Goal: Information Seeking & Learning: Understand process/instructions

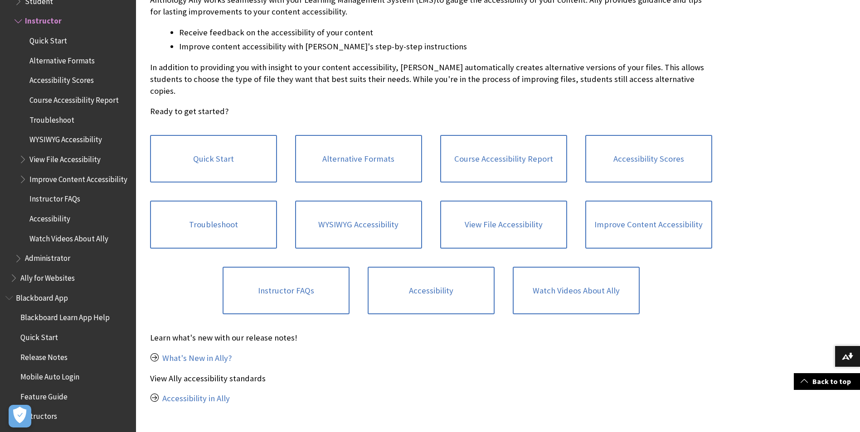
scroll to position [272, 0]
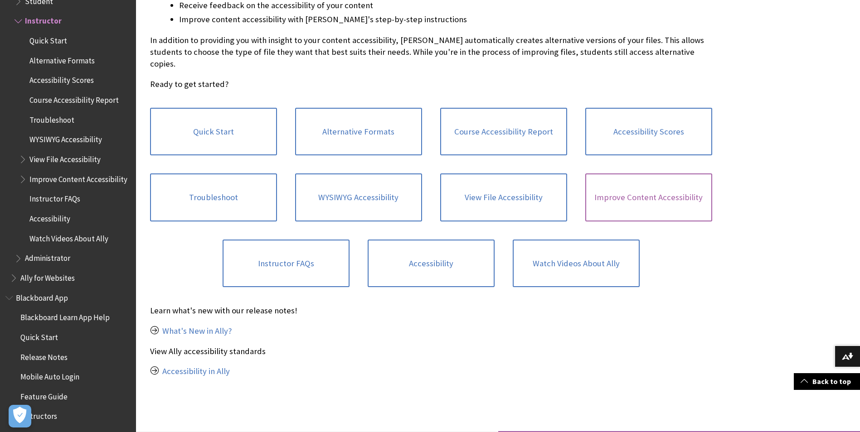
click at [637, 184] on link "Improve Content Accessibility" at bounding box center [648, 198] width 127 height 48
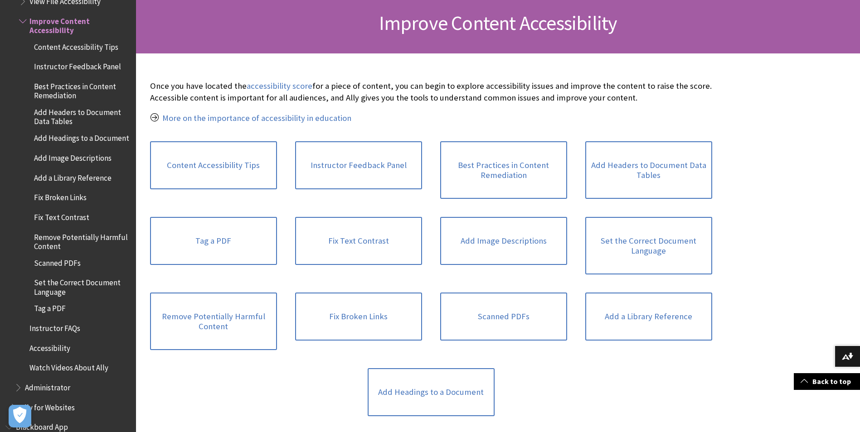
scroll to position [181, 0]
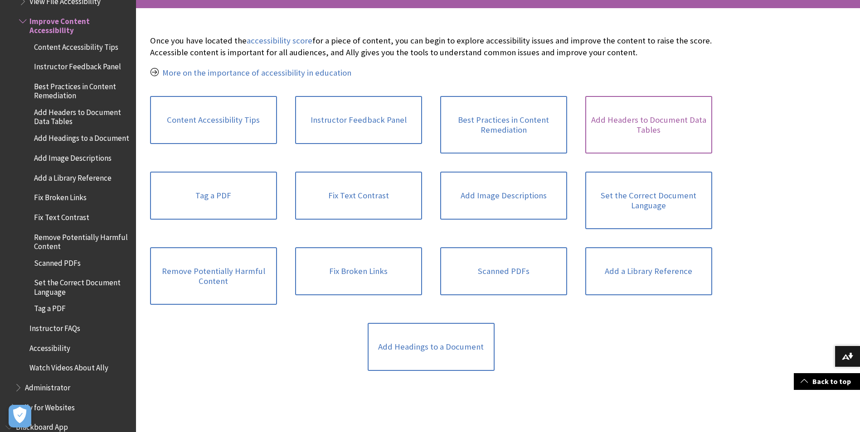
click at [625, 124] on link "Add Headers to Document Data Tables" at bounding box center [648, 125] width 127 height 58
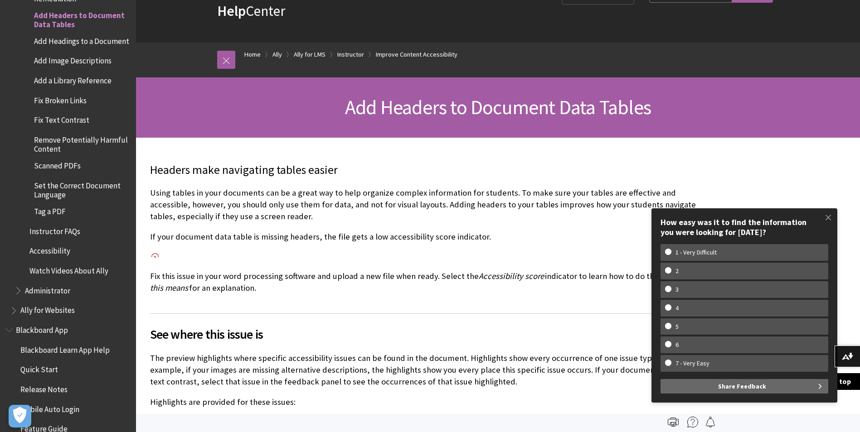
scroll to position [45, 0]
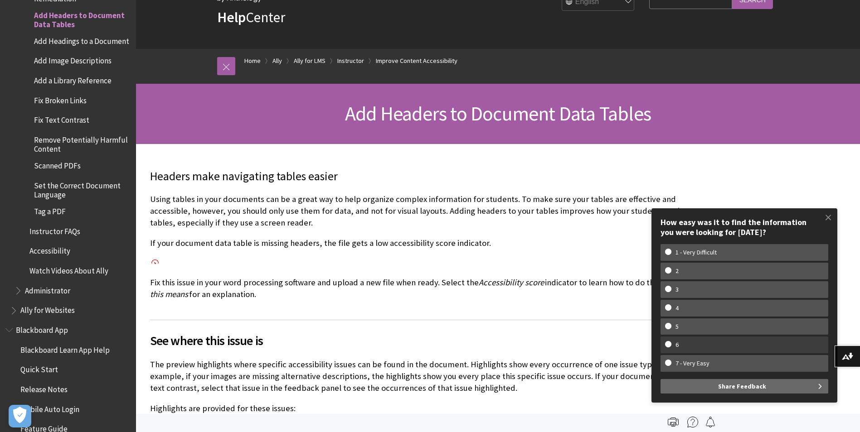
click at [665, 342] on w-span "6" at bounding box center [744, 345] width 159 height 8
click at [665, 342] on input "6" at bounding box center [668, 344] width 6 height 6
radio input "true"
click at [830, 218] on span at bounding box center [828, 217] width 19 height 19
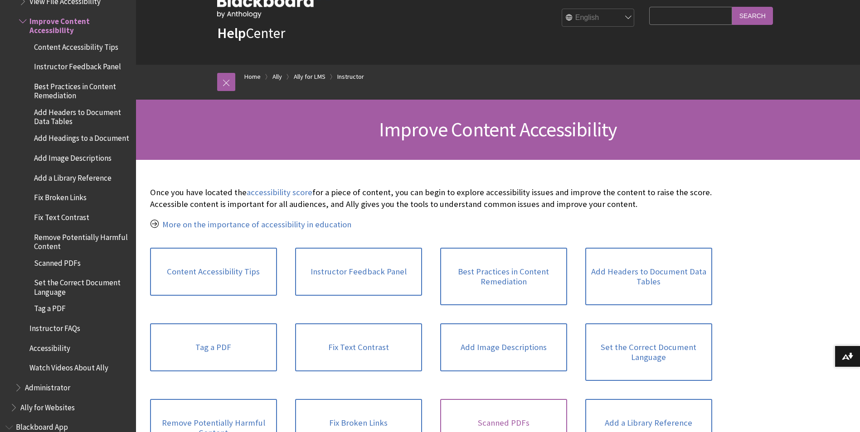
scroll to position [45, 0]
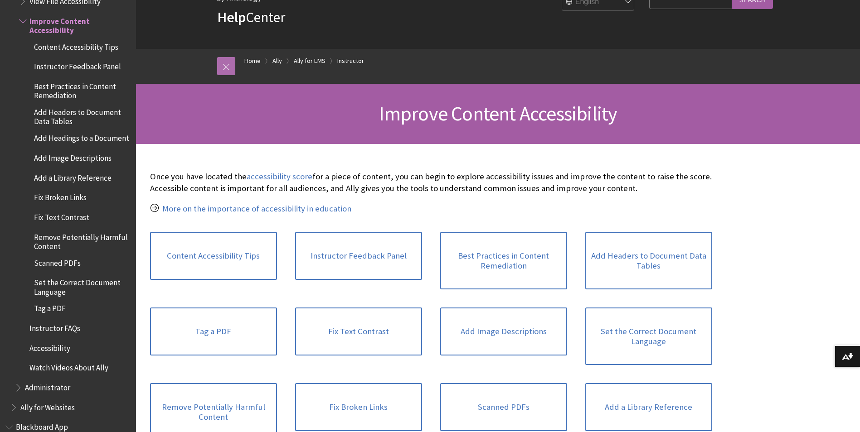
click at [229, 68] on link at bounding box center [226, 66] width 18 height 18
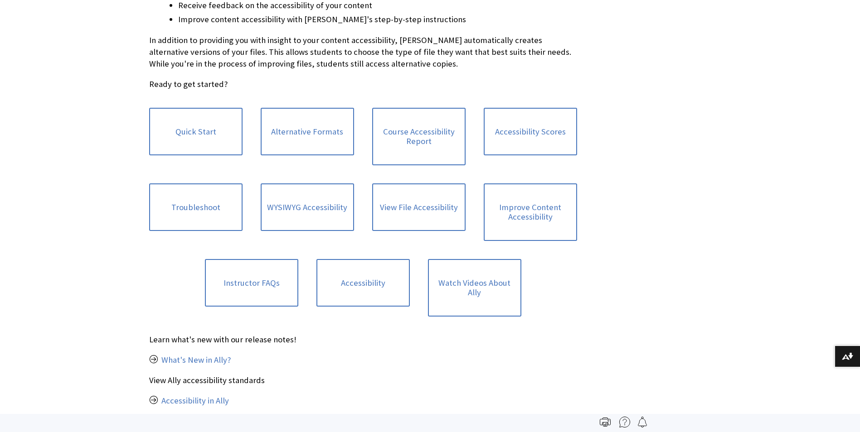
scroll to position [76, 0]
